Goal: Task Accomplishment & Management: Complete application form

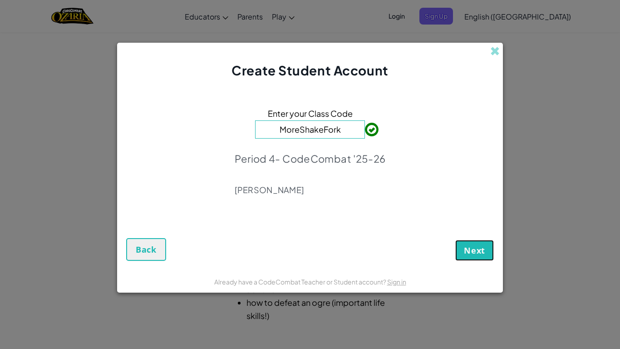
click at [469, 257] on button "Next" at bounding box center [474, 250] width 39 height 21
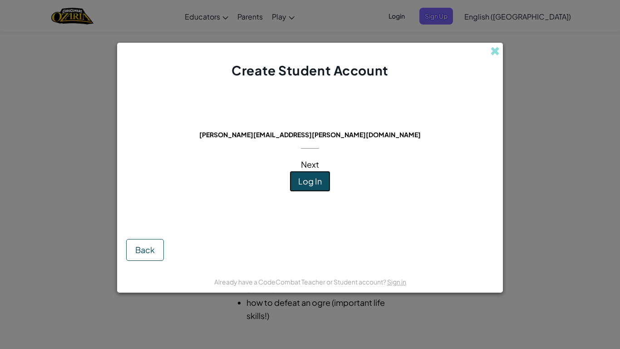
click at [303, 180] on span "Log In" at bounding box center [310, 181] width 24 height 10
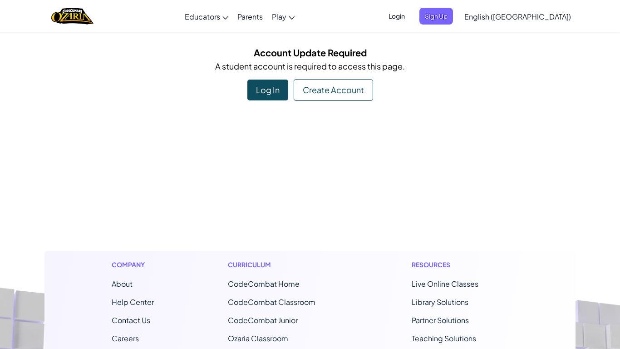
click at [275, 84] on div "Log In" at bounding box center [267, 89] width 41 height 21
